Goal: Find specific page/section: Find specific page/section

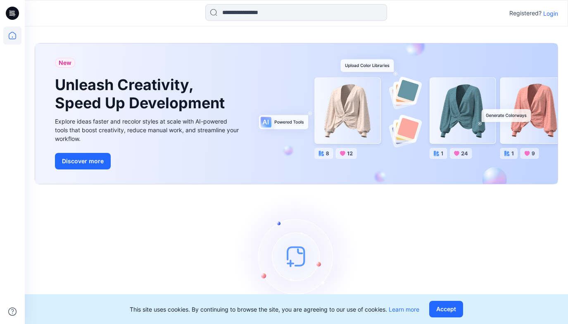
click at [550, 13] on p "Login" at bounding box center [550, 13] width 15 height 9
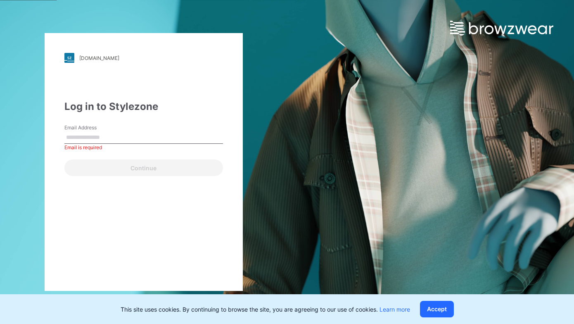
click at [103, 137] on input "Email Address" at bounding box center [143, 137] width 159 height 12
type input "*"
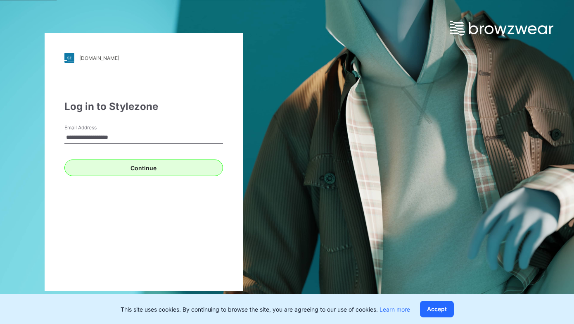
type input "**********"
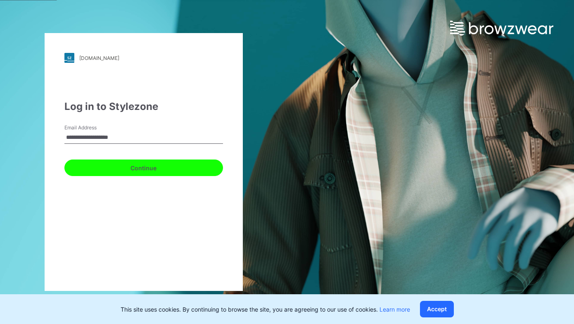
click at [161, 163] on button "Continue" at bounding box center [143, 167] width 159 height 17
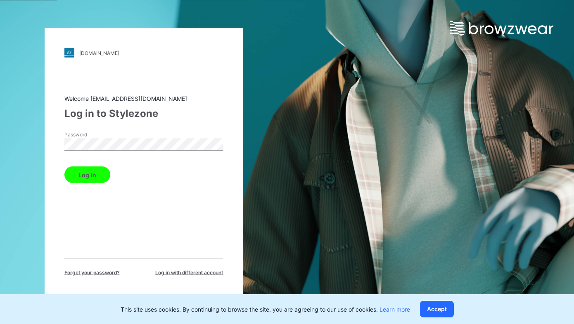
click at [81, 174] on button "Log in" at bounding box center [87, 174] width 46 height 17
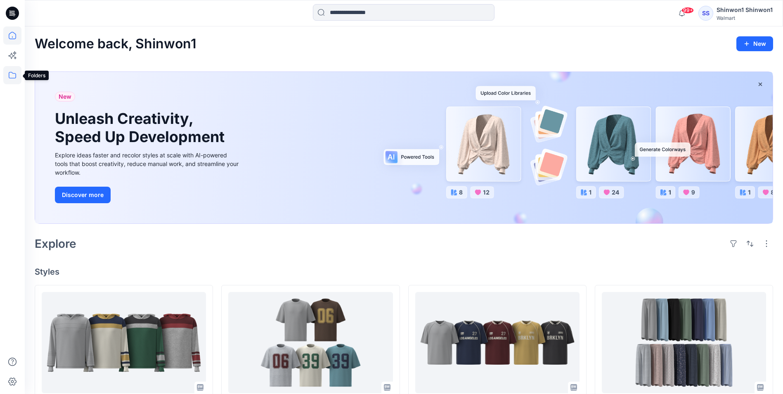
click at [16, 77] on icon at bounding box center [12, 75] width 18 height 18
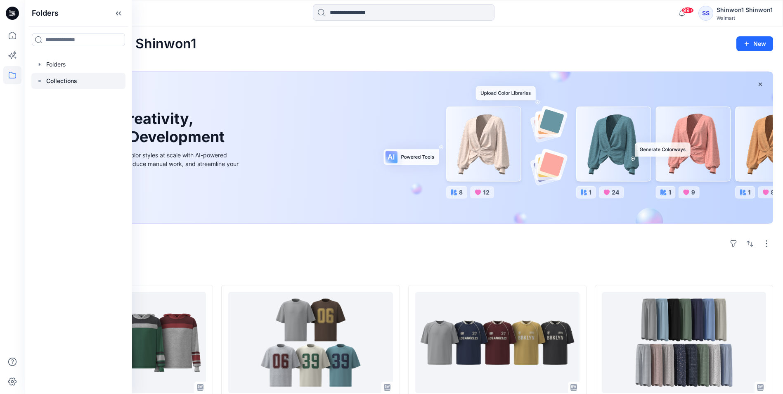
click at [66, 79] on p "Collections" at bounding box center [61, 81] width 31 height 10
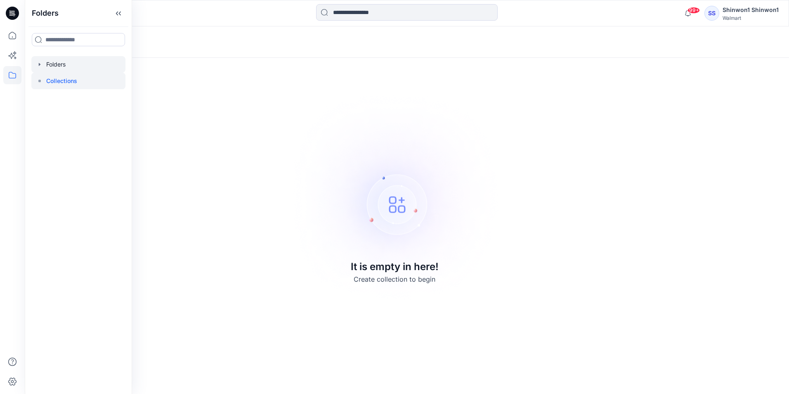
click at [64, 63] on div at bounding box center [78, 64] width 94 height 17
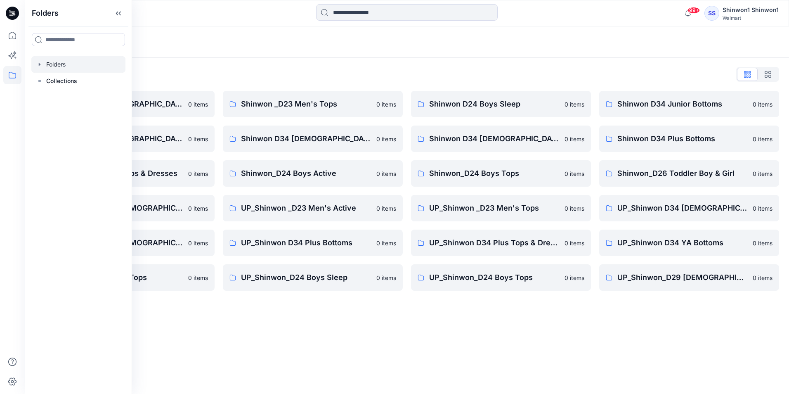
click at [215, 323] on div "Folders Folders List Shinwon D34 [DEMOGRAPHIC_DATA] Knit Tops 0 items Shinwon D…" at bounding box center [407, 209] width 765 height 367
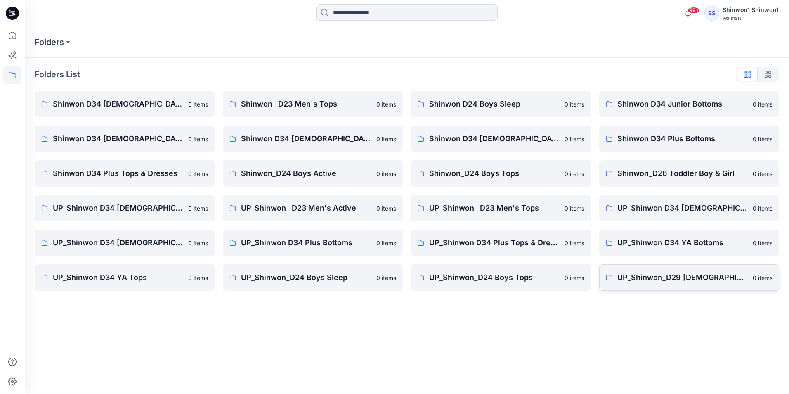
click at [567, 277] on p "UP_Shinwon_D29 [DEMOGRAPHIC_DATA] Sleep" at bounding box center [683, 278] width 130 height 12
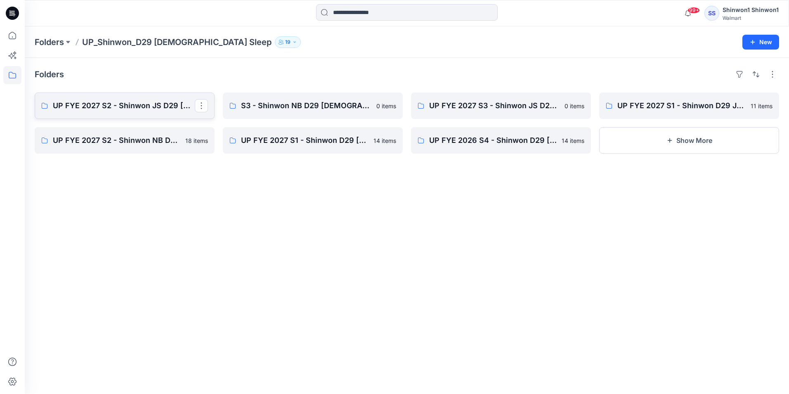
click at [124, 111] on p "UP FYE 2027 S2 - Shinwon JS D29 [DEMOGRAPHIC_DATA] Sleepwear" at bounding box center [124, 106] width 142 height 12
